Goal: Task Accomplishment & Management: Complete application form

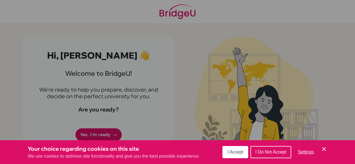
click at [232, 150] on button "I Accept" at bounding box center [235, 152] width 26 height 12
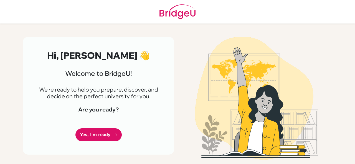
scroll to position [23, 0]
click at [96, 137] on link "Yes, I'm ready" at bounding box center [98, 135] width 46 height 13
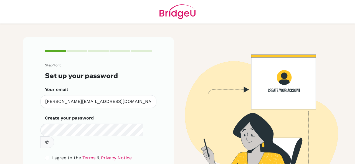
scroll to position [23, 0]
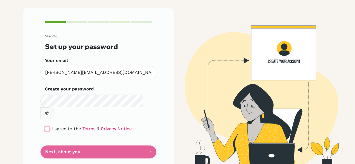
click at [45, 127] on input "checkbox" at bounding box center [47, 129] width 4 height 4
checkbox input "true"
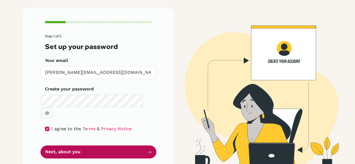
click at [103, 146] on button "Next, about you" at bounding box center [98, 152] width 116 height 13
